Goal: Book appointment/travel/reservation

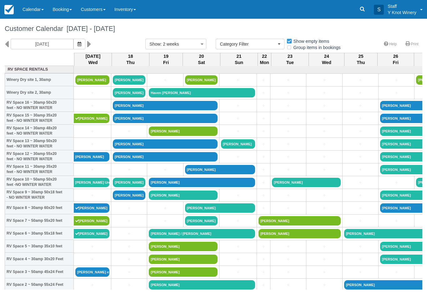
select select
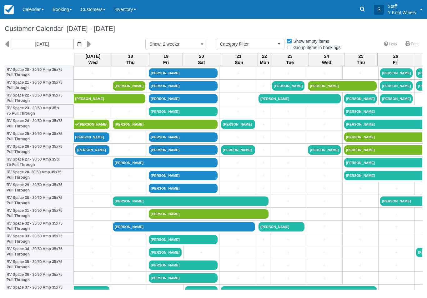
scroll to position [276, 0]
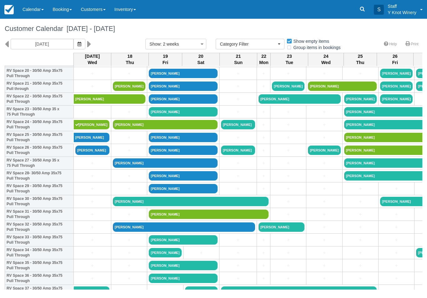
click at [88, 179] on link "+" at bounding box center [92, 176] width 34 height 7
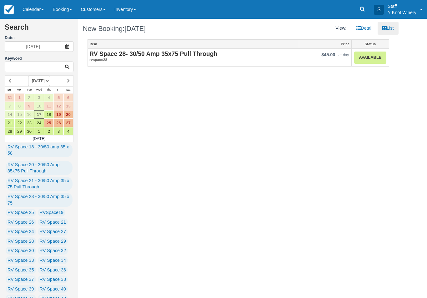
click at [164, 59] on em "rvspace28" at bounding box center [193, 59] width 208 height 5
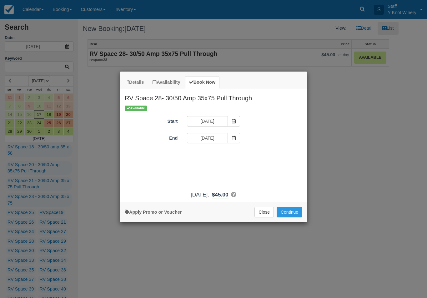
click at [238, 141] on span "Item Modal" at bounding box center [234, 138] width 13 height 11
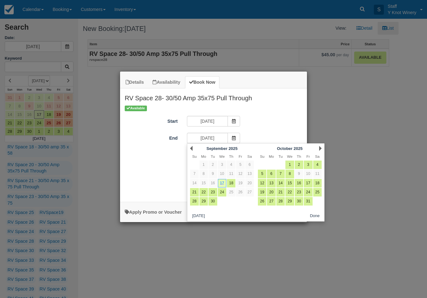
click at [231, 184] on link "18" at bounding box center [231, 183] width 8 height 8
type input "09/18/25"
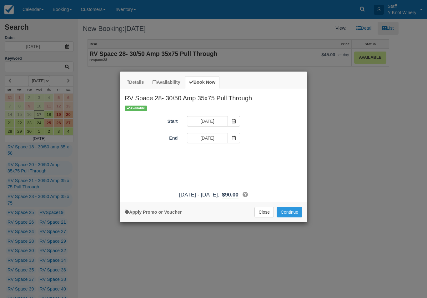
click at [299, 215] on button "Continue" at bounding box center [290, 212] width 26 height 11
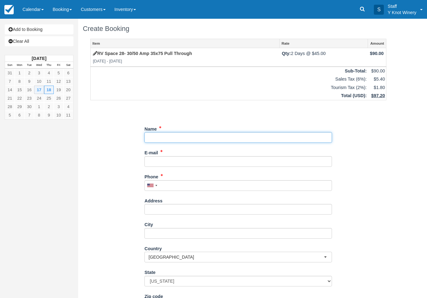
click at [228, 140] on input "Name" at bounding box center [238, 137] width 188 height 11
type input "[PERSON_NAME]"
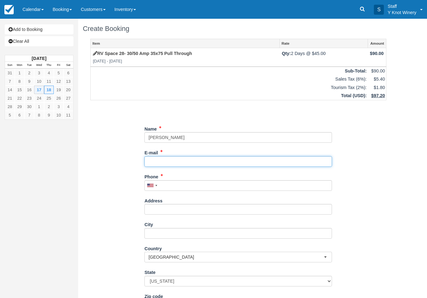
click at [159, 166] on input "E-mail" at bounding box center [238, 161] width 188 height 11
type input "[EMAIL_ADDRESS][DOMAIN_NAME]"
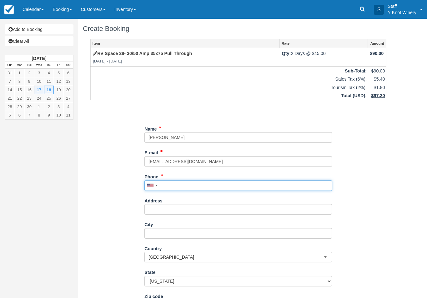
click at [168, 189] on input "Phone" at bounding box center [238, 185] width 188 height 11
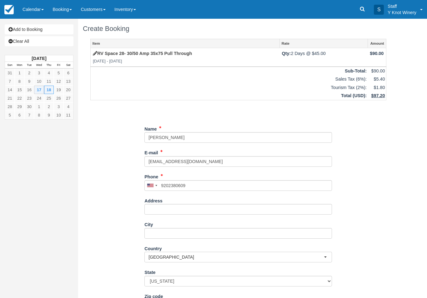
type input "+19202380609"
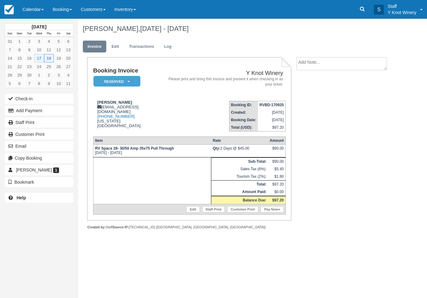
click at [269, 213] on link "Pay Now" at bounding box center [272, 209] width 23 height 6
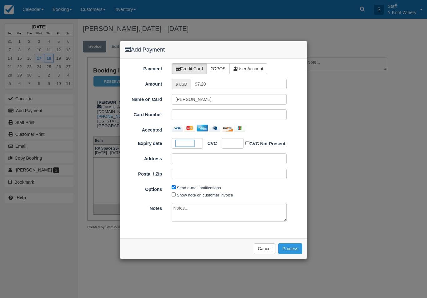
click at [236, 141] on div at bounding box center [233, 143] width 22 height 11
click at [293, 247] on button "Process" at bounding box center [290, 249] width 24 height 11
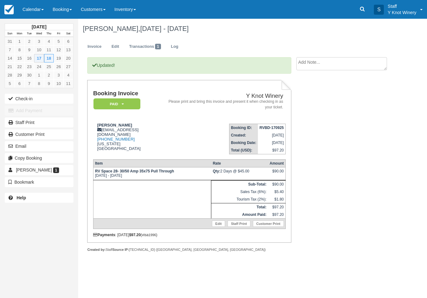
click at [26, 98] on button "Check-in" at bounding box center [39, 99] width 69 height 10
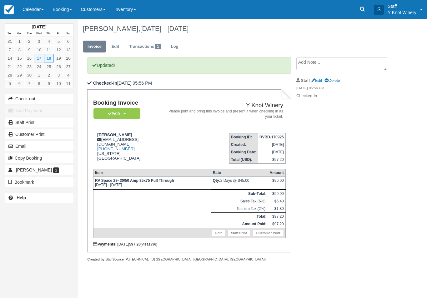
click at [38, 1] on link "Calendar" at bounding box center [33, 9] width 30 height 19
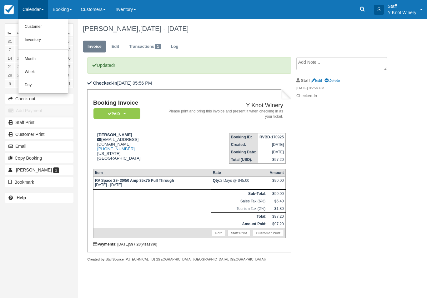
click at [46, 23] on link "Customer" at bounding box center [42, 26] width 49 height 13
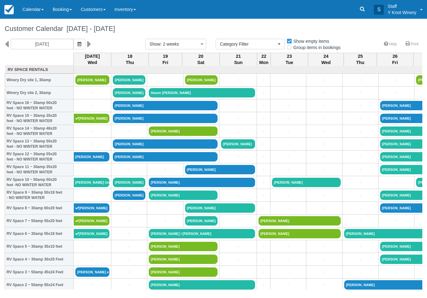
select select
click at [38, 2] on link "Calendar" at bounding box center [33, 9] width 30 height 19
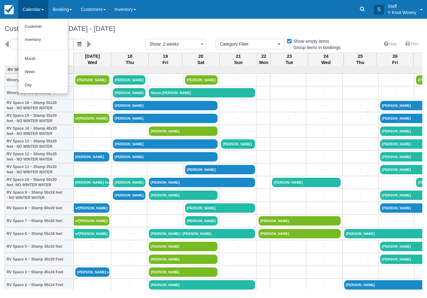
click at [49, 22] on link "Customer" at bounding box center [42, 26] width 49 height 13
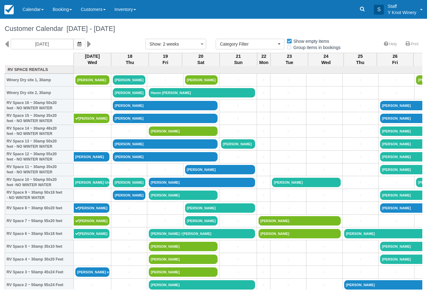
select select
click at [93, 199] on link "+" at bounding box center [92, 195] width 34 height 7
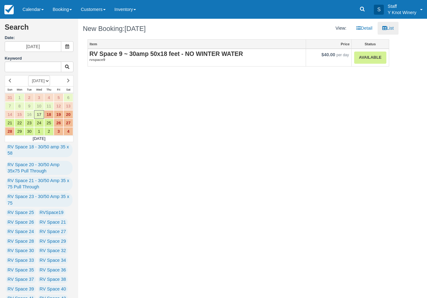
click at [166, 52] on strong "RV Space 9 ~ 30amp 50x18 feet - NO WINTER WATER" at bounding box center [166, 53] width 154 height 7
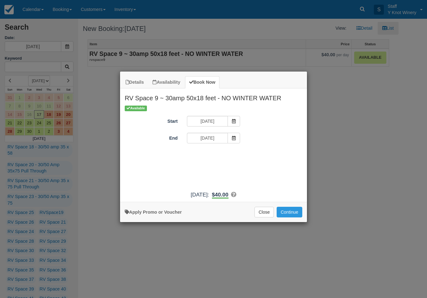
click at [295, 218] on button "Continue" at bounding box center [290, 212] width 26 height 11
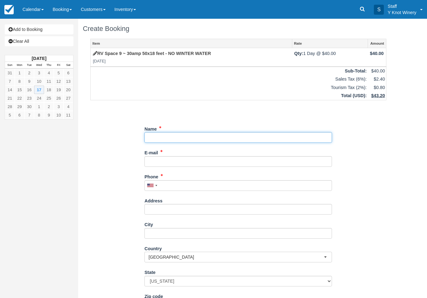
click at [159, 133] on input "Name" at bounding box center [238, 137] width 188 height 11
type input "D"
type input "Mark spangler"
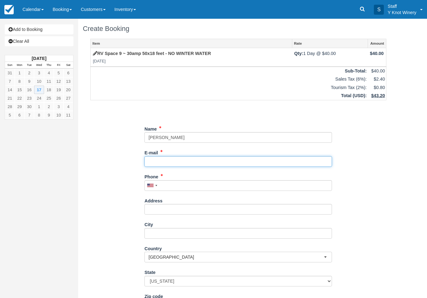
click at [167, 165] on input "E-mail" at bounding box center [238, 161] width 188 height 11
type input "thr33ravens@gmail.com"
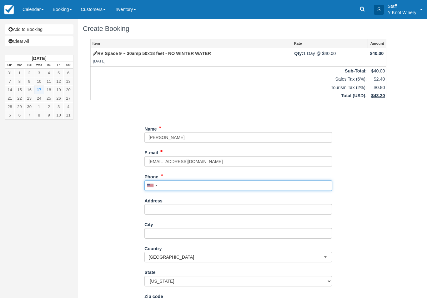
click at [163, 189] on input "Phone" at bounding box center [238, 185] width 188 height 11
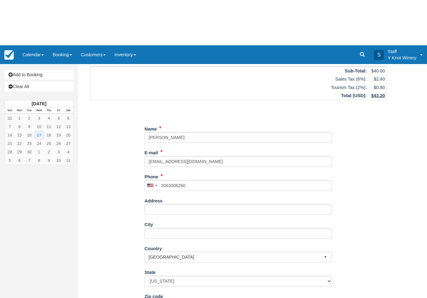
type input "+12063006260"
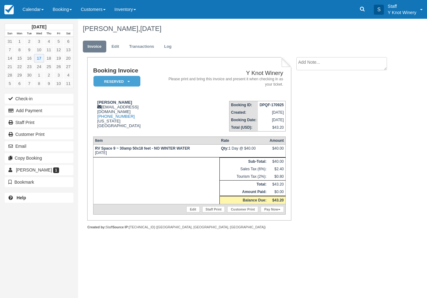
click at [33, 7] on link "Calendar" at bounding box center [33, 9] width 30 height 19
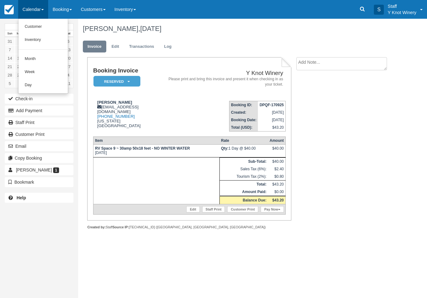
click at [38, 22] on link "Customer" at bounding box center [42, 26] width 49 height 13
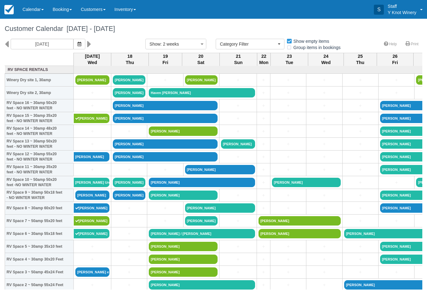
select select
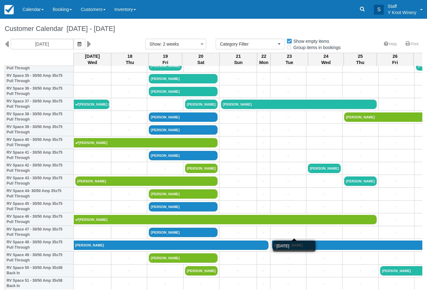
scroll to position [464, 0]
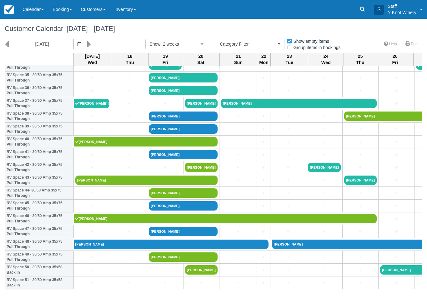
click at [171, 236] on link "[PERSON_NAME]" at bounding box center [183, 231] width 69 height 9
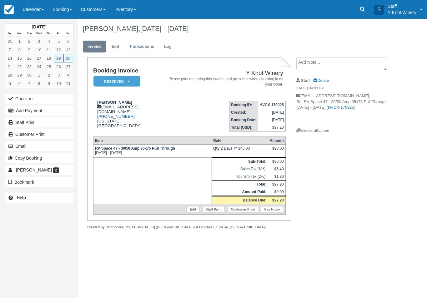
click at [189, 213] on link "Edit" at bounding box center [192, 209] width 13 height 6
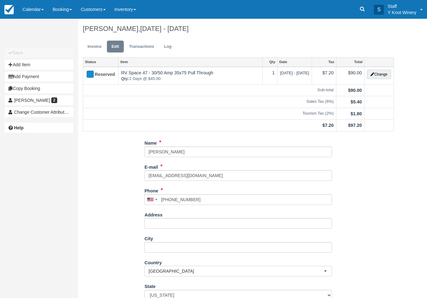
click at [381, 70] on button "Change" at bounding box center [379, 74] width 24 height 9
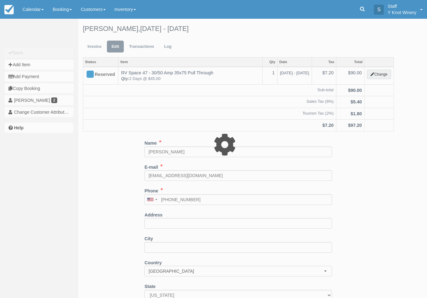
type input "90.00"
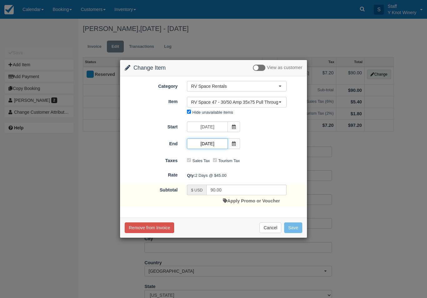
click at [212, 141] on input "[DATE]" at bounding box center [207, 143] width 41 height 11
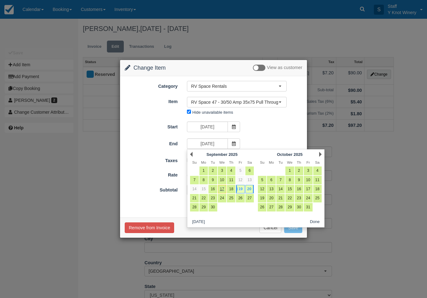
click at [239, 186] on link "19" at bounding box center [240, 189] width 8 height 8
type input "[DATE]"
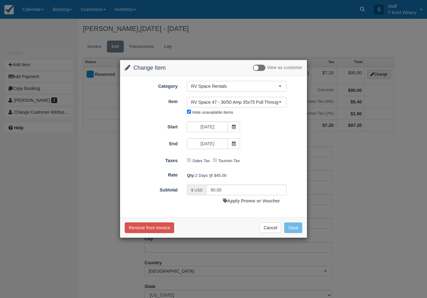
type input "45.00"
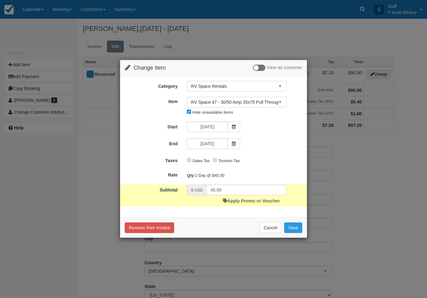
click at [294, 228] on button "Save" at bounding box center [293, 228] width 18 height 11
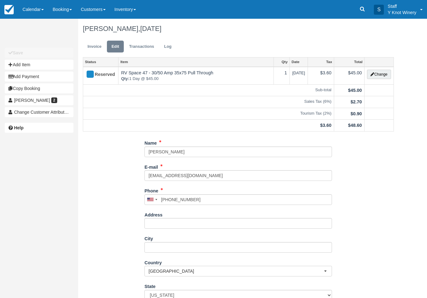
click at [35, 6] on link "Calendar" at bounding box center [33, 9] width 30 height 19
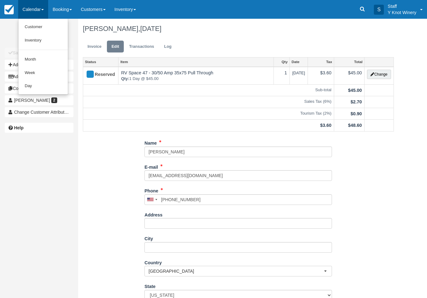
click at [49, 26] on link "Customer" at bounding box center [42, 26] width 49 height 13
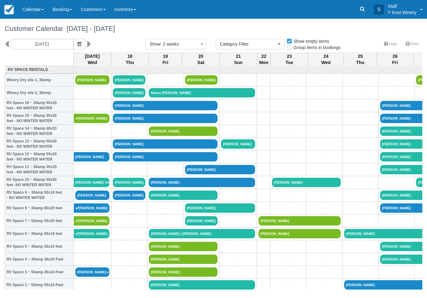
select select
